Goal: Task Accomplishment & Management: Use online tool/utility

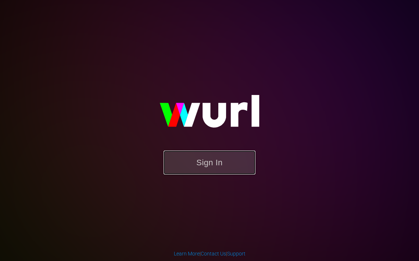
click at [202, 161] on button "Sign In" at bounding box center [210, 162] width 92 height 24
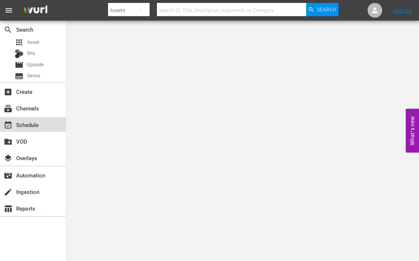
click at [27, 127] on div "event_available Schedule" at bounding box center [20, 123] width 41 height 7
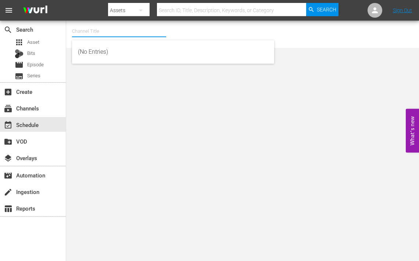
click at [101, 33] on input "text" at bounding box center [119, 31] width 94 height 18
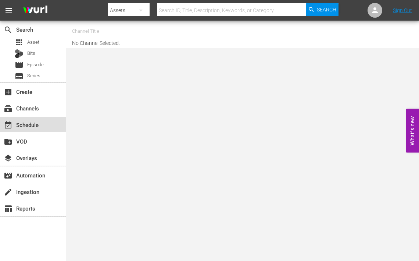
click at [29, 123] on div "event_available Schedule" at bounding box center [20, 123] width 41 height 7
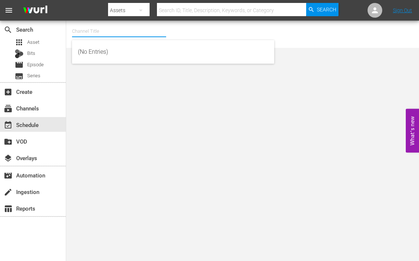
click at [92, 28] on input "text" at bounding box center [119, 31] width 94 height 18
type input "bondi veet"
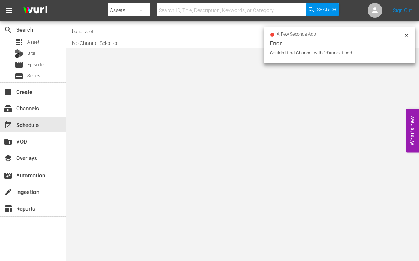
drag, startPoint x: 99, startPoint y: 33, endPoint x: 93, endPoint y: 33, distance: 5.9
click at [99, 33] on input "bondi veet" at bounding box center [119, 31] width 94 height 18
drag, startPoint x: 91, startPoint y: 31, endPoint x: 99, endPoint y: 31, distance: 8.5
click at [99, 31] on input "bondi veet" at bounding box center [119, 31] width 94 height 18
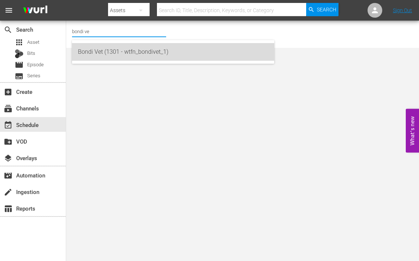
click at [91, 51] on div "Bondi Vet (1301 - wtfn_bondivet_1)" at bounding box center [173, 52] width 191 height 18
type input "Bondi Vet (1301 - wtfn_bondivet_1)"
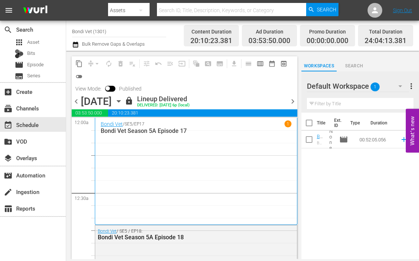
click at [120, 100] on icon "button" at bounding box center [118, 101] width 3 height 2
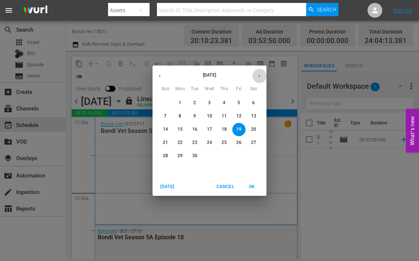
click at [258, 79] on button "button" at bounding box center [259, 76] width 14 height 14
click at [180, 115] on p "6" at bounding box center [180, 116] width 3 height 6
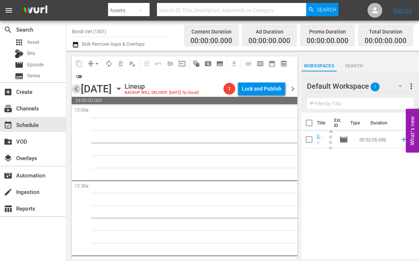
click at [77, 87] on span "chevron_left" at bounding box center [76, 88] width 9 height 9
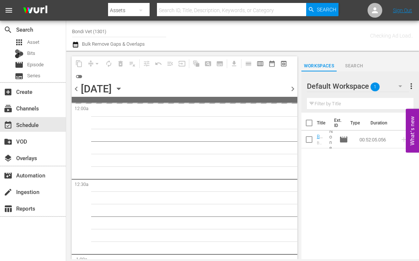
click at [77, 88] on span "chevron_left" at bounding box center [76, 88] width 9 height 9
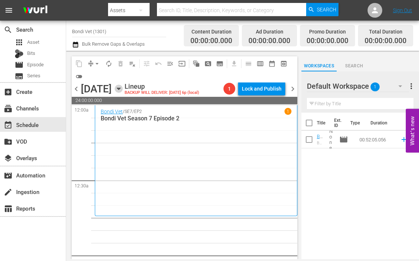
click at [123, 92] on icon "button" at bounding box center [119, 89] width 8 height 8
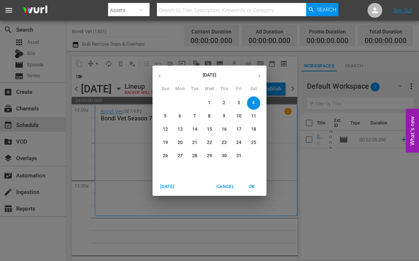
click at [160, 77] on icon "button" at bounding box center [160, 75] width 2 height 3
click at [254, 128] on p "20" at bounding box center [253, 129] width 5 height 6
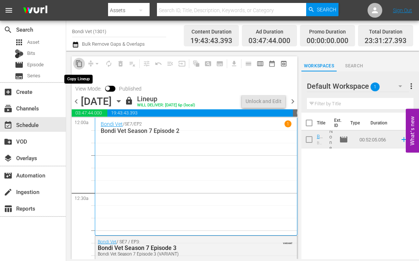
click at [78, 63] on span "content_copy" at bounding box center [78, 63] width 7 height 7
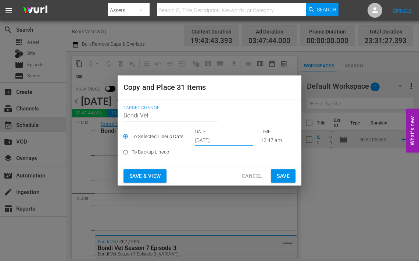
click at [231, 141] on input "[DATE]" at bounding box center [224, 140] width 58 height 11
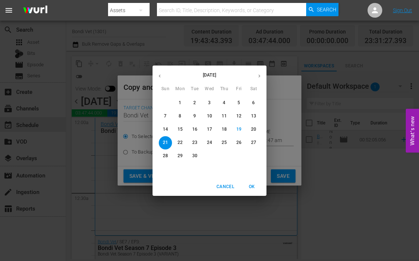
click at [260, 74] on icon "button" at bounding box center [260, 76] width 6 height 6
click at [254, 104] on p "4" at bounding box center [253, 103] width 3 height 6
type input "[DATE]"
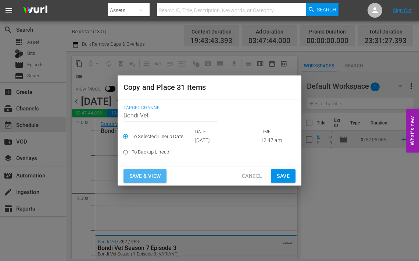
click at [147, 175] on span "Save & View" at bounding box center [145, 175] width 31 height 9
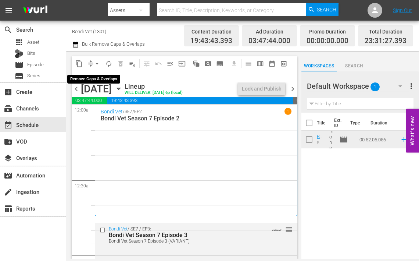
click at [96, 64] on span "arrow_drop_down" at bounding box center [96, 63] width 7 height 7
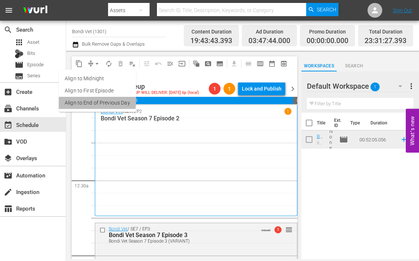
click at [86, 102] on li "Align to End of Previous Day" at bounding box center [97, 103] width 77 height 12
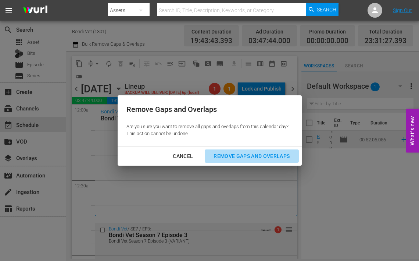
drag, startPoint x: 229, startPoint y: 155, endPoint x: 223, endPoint y: 161, distance: 8.6
click at [229, 155] on div "Remove Gaps and Overlaps" at bounding box center [252, 156] width 88 height 9
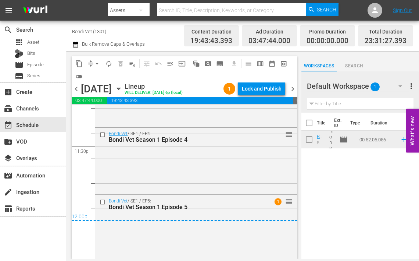
scroll to position [3488, 0]
click at [294, 87] on span "chevron_right" at bounding box center [292, 88] width 9 height 9
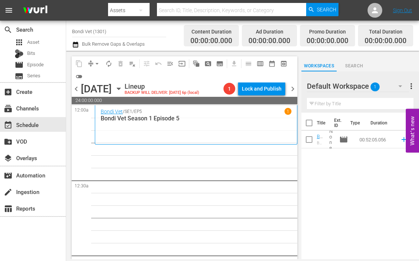
click at [120, 88] on icon "button" at bounding box center [118, 89] width 3 height 2
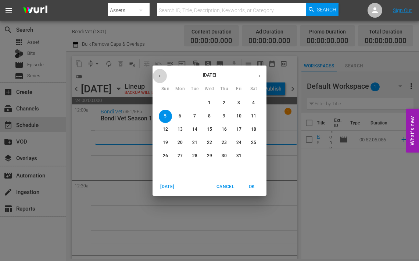
click at [160, 77] on icon "button" at bounding box center [160, 76] width 6 height 6
click at [165, 142] on p "21" at bounding box center [165, 142] width 5 height 6
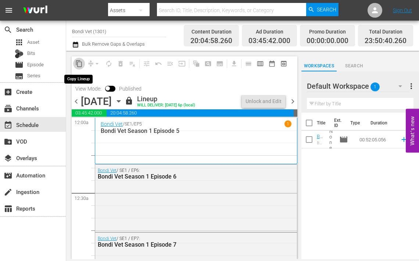
click at [79, 64] on span "content_copy" at bounding box center [78, 63] width 7 height 7
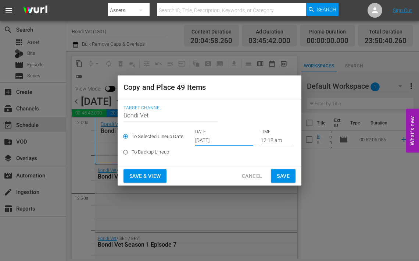
click at [227, 139] on input "[DATE]" at bounding box center [224, 140] width 58 height 11
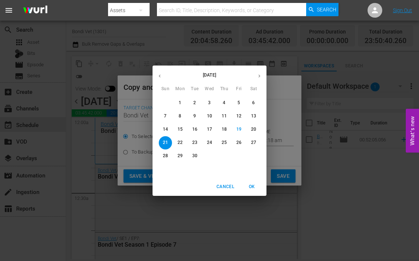
click at [262, 76] on icon "button" at bounding box center [260, 76] width 6 height 6
drag, startPoint x: 168, startPoint y: 116, endPoint x: 168, endPoint y: 124, distance: 8.8
click at [168, 116] on span "5" at bounding box center [165, 116] width 13 height 6
type input "[DATE]"
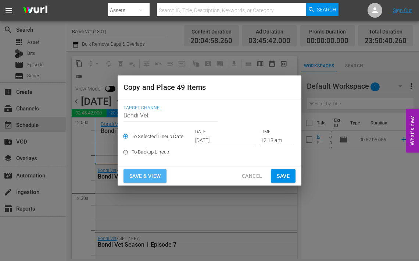
click at [148, 175] on span "Save & View" at bounding box center [145, 175] width 31 height 9
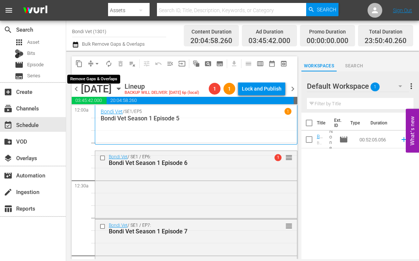
click at [97, 63] on span "arrow_drop_down" at bounding box center [96, 63] width 7 height 7
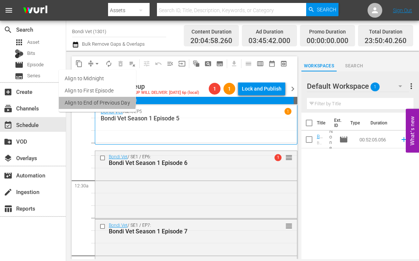
click at [88, 101] on li "Align to End of Previous Day" at bounding box center [97, 103] width 77 height 12
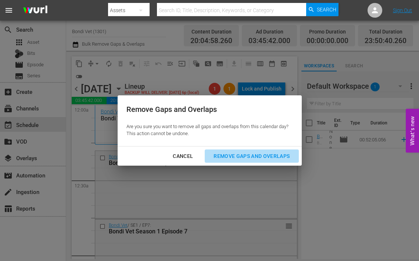
drag, startPoint x: 248, startPoint y: 155, endPoint x: 229, endPoint y: 153, distance: 18.9
click at [248, 155] on div "Remove Gaps and Overlaps" at bounding box center [252, 156] width 88 height 9
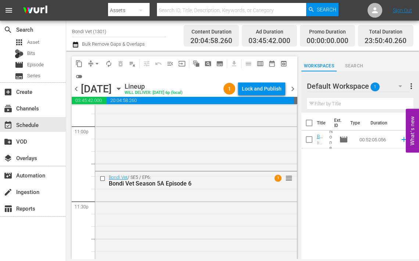
scroll to position [3465, 0]
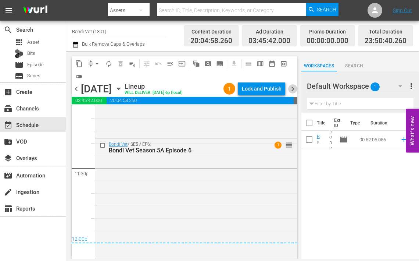
click at [292, 89] on span "chevron_right" at bounding box center [292, 88] width 9 height 9
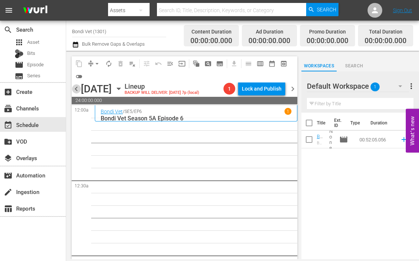
click at [77, 87] on span "chevron_left" at bounding box center [76, 88] width 9 height 9
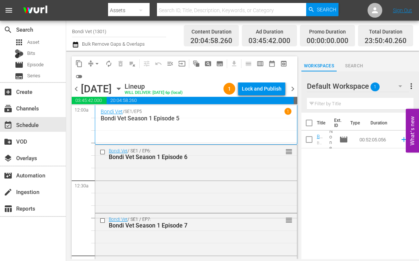
drag, startPoint x: 292, startPoint y: 87, endPoint x: 292, endPoint y: 95, distance: 7.4
click at [292, 87] on span "chevron_right" at bounding box center [292, 88] width 9 height 9
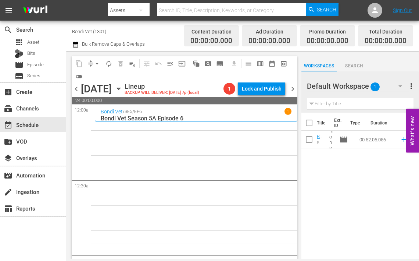
click at [123, 86] on icon "button" at bounding box center [119, 89] width 8 height 8
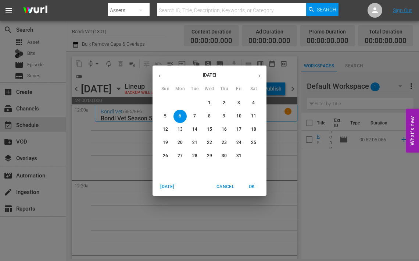
click at [160, 77] on icon "button" at bounding box center [160, 75] width 2 height 3
click at [177, 142] on span "22" at bounding box center [180, 142] width 13 height 6
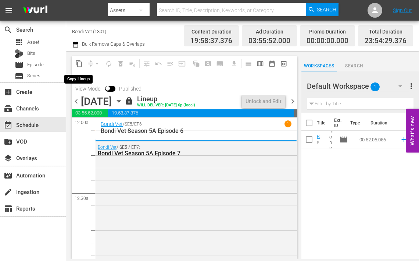
click at [78, 63] on span "content_copy" at bounding box center [78, 63] width 7 height 7
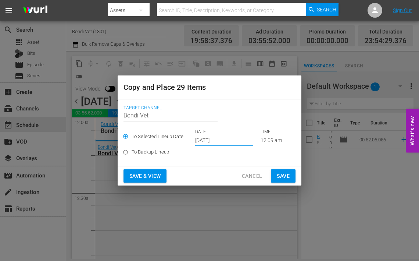
click at [232, 141] on input "[DATE]" at bounding box center [224, 140] width 58 height 11
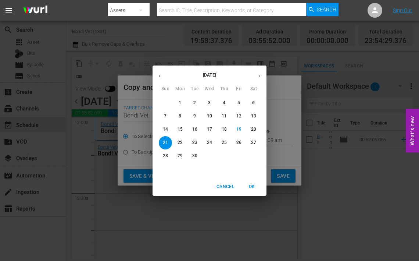
click at [258, 75] on icon "button" at bounding box center [260, 76] width 6 height 6
drag, startPoint x: 181, startPoint y: 117, endPoint x: 184, endPoint y: 121, distance: 5.3
click at [181, 117] on p "6" at bounding box center [180, 116] width 3 height 6
type input "[DATE]"
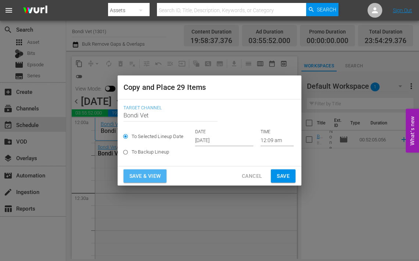
click at [139, 176] on span "Save & View" at bounding box center [145, 175] width 31 height 9
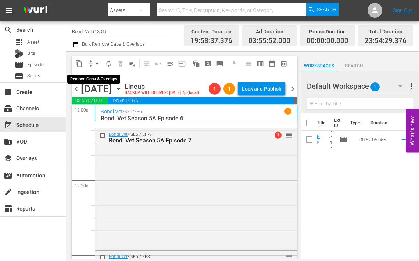
click at [95, 63] on span "arrow_drop_down" at bounding box center [96, 63] width 7 height 7
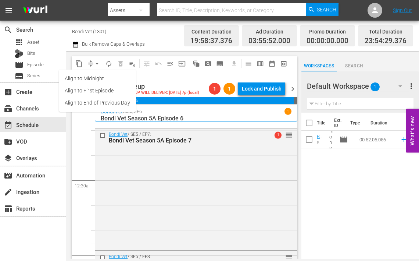
click at [77, 100] on li "Align to End of Previous Day" at bounding box center [97, 103] width 77 height 12
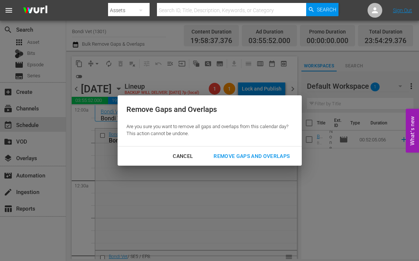
click at [230, 153] on div "Remove Gaps and Overlaps" at bounding box center [252, 156] width 88 height 9
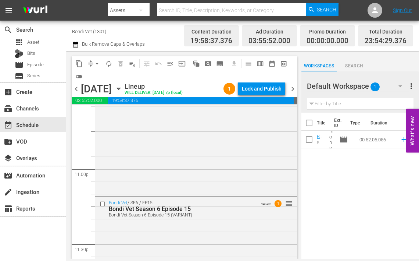
scroll to position [3451, 0]
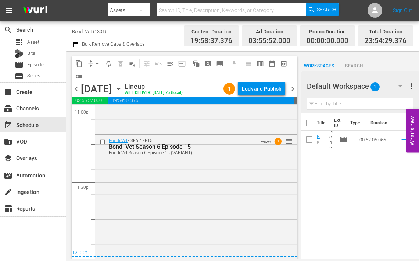
click at [292, 89] on span "chevron_right" at bounding box center [292, 88] width 9 height 9
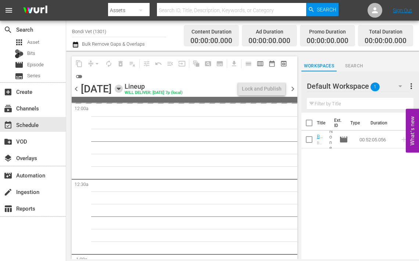
click at [123, 88] on icon "button" at bounding box center [119, 89] width 8 height 8
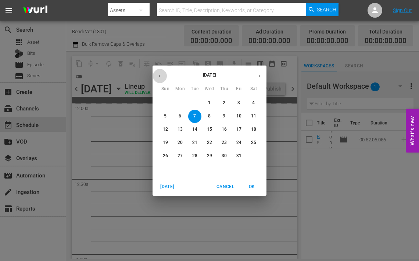
drag, startPoint x: 160, startPoint y: 77, endPoint x: 171, endPoint y: 82, distance: 11.7
click at [160, 77] on icon "button" at bounding box center [160, 76] width 6 height 6
click at [192, 141] on p "23" at bounding box center [194, 142] width 5 height 6
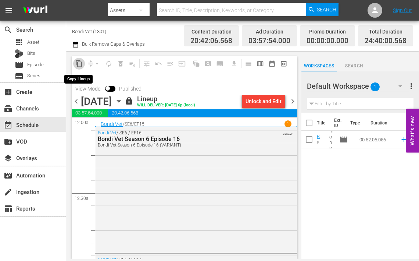
click at [78, 65] on span "content_copy" at bounding box center [78, 63] width 7 height 7
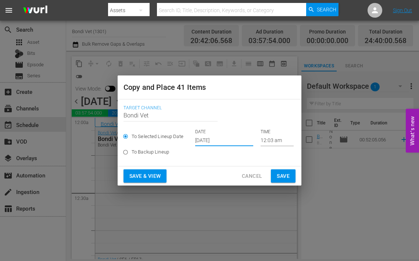
click at [228, 139] on input "[DATE]" at bounding box center [224, 140] width 58 height 11
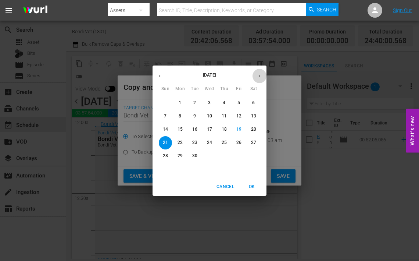
drag, startPoint x: 261, startPoint y: 77, endPoint x: 259, endPoint y: 82, distance: 5.6
click at [260, 77] on icon "button" at bounding box center [260, 76] width 6 height 6
drag, startPoint x: 196, startPoint y: 113, endPoint x: 200, endPoint y: 127, distance: 14.5
click at [196, 113] on span "7" at bounding box center [194, 116] width 13 height 6
type input "[DATE]"
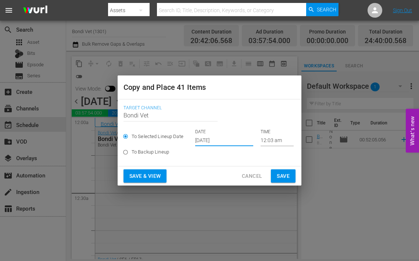
click at [147, 175] on span "Save & View" at bounding box center [145, 175] width 31 height 9
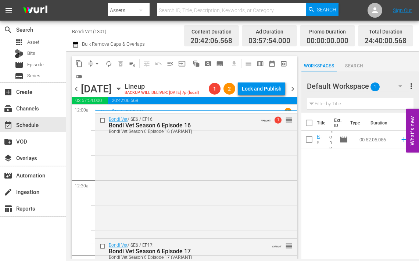
click at [140, 108] on div "Bondi Vet / SE6 / EP15 1" at bounding box center [196, 111] width 191 height 7
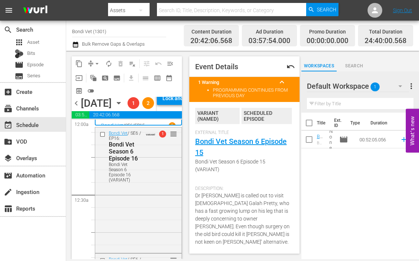
click at [76, 108] on span "chevron_left" at bounding box center [76, 103] width 9 height 9
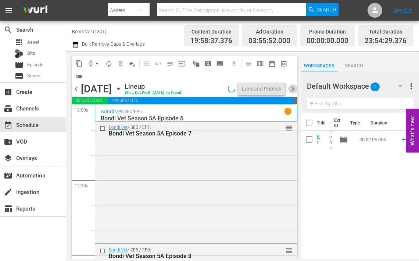
click at [292, 89] on span "chevron_right" at bounding box center [292, 88] width 9 height 9
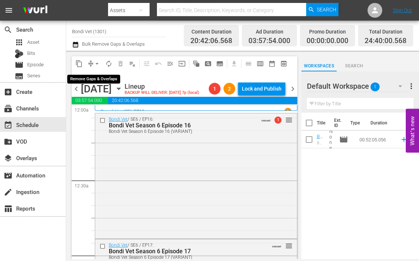
click at [96, 61] on span "arrow_drop_down" at bounding box center [96, 63] width 7 height 7
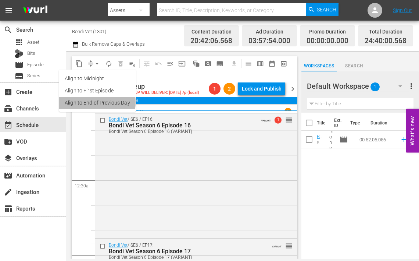
click at [84, 102] on li "Align to End of Previous Day" at bounding box center [97, 103] width 77 height 12
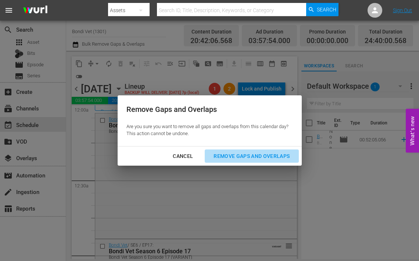
click at [227, 153] on div "Remove Gaps and Overlaps" at bounding box center [252, 156] width 88 height 9
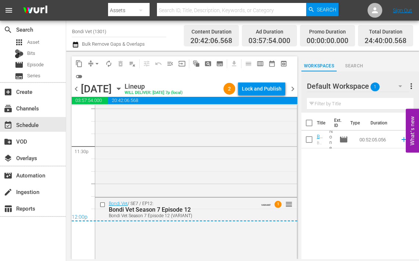
scroll to position [3551, 0]
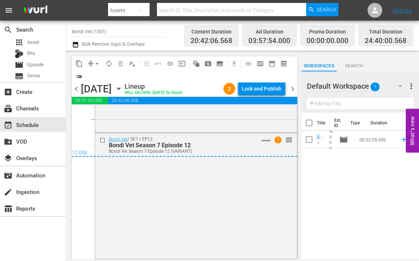
click at [293, 87] on span "chevron_right" at bounding box center [292, 88] width 9 height 9
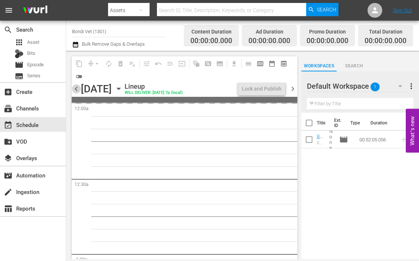
drag, startPoint x: 76, startPoint y: 85, endPoint x: 92, endPoint y: 106, distance: 26.3
click at [76, 85] on span "chevron_left" at bounding box center [76, 88] width 9 height 9
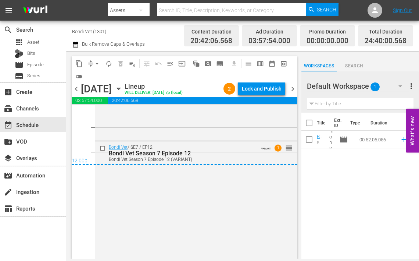
scroll to position [3551, 0]
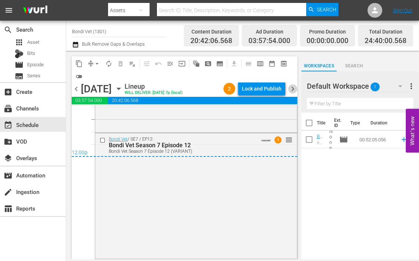
click at [293, 89] on span "chevron_right" at bounding box center [292, 88] width 9 height 9
